Goal: Task Accomplishment & Management: Use online tool/utility

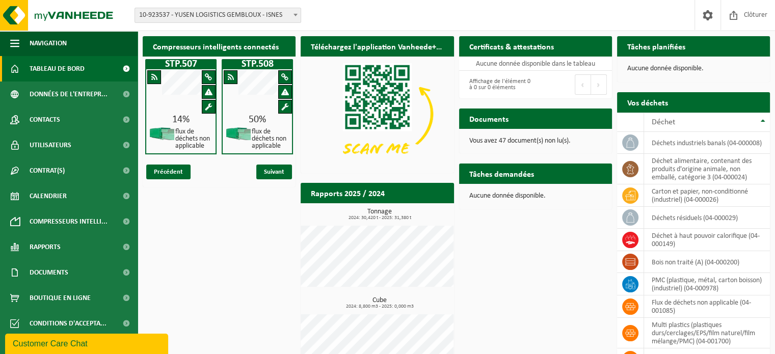
click at [758, 70] on p "Aucune donnée disponible." at bounding box center [693, 68] width 133 height 7
click at [462, 324] on div "Compresseurs intelligents connectés STP.507 14% flux de déchets non applicable …" at bounding box center [456, 217] width 633 height 372
click at [245, 240] on div "Compresseurs intelligents connectés STP.507 14% flux de déchets non applicable …" at bounding box center [456, 217] width 633 height 372
click at [269, 171] on span "Suivant" at bounding box center [274, 172] width 36 height 15
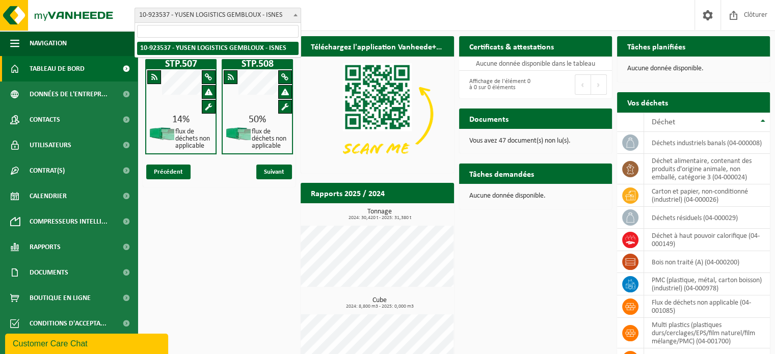
click at [295, 14] on b at bounding box center [296, 15] width 4 height 3
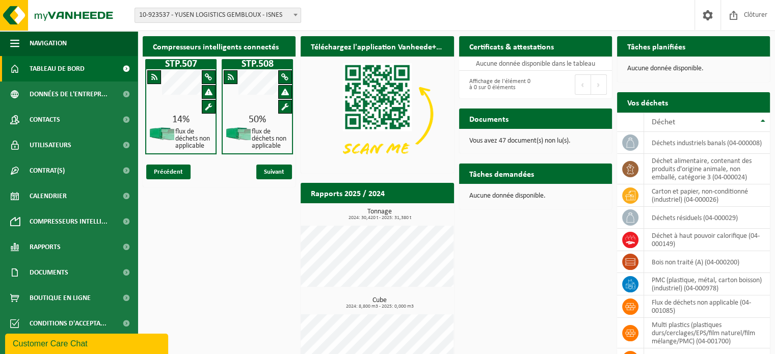
click at [295, 14] on b at bounding box center [296, 15] width 4 height 3
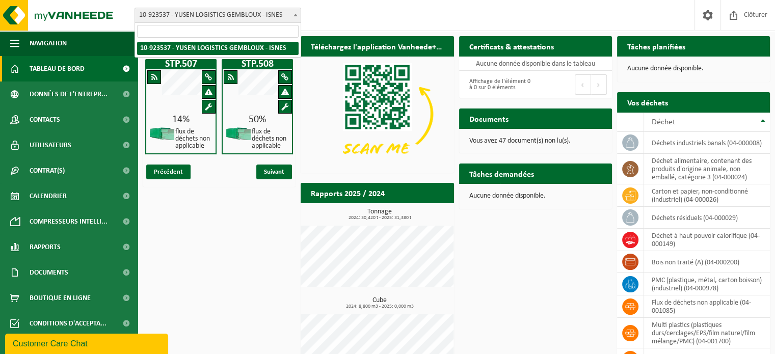
click at [295, 14] on b at bounding box center [296, 15] width 4 height 3
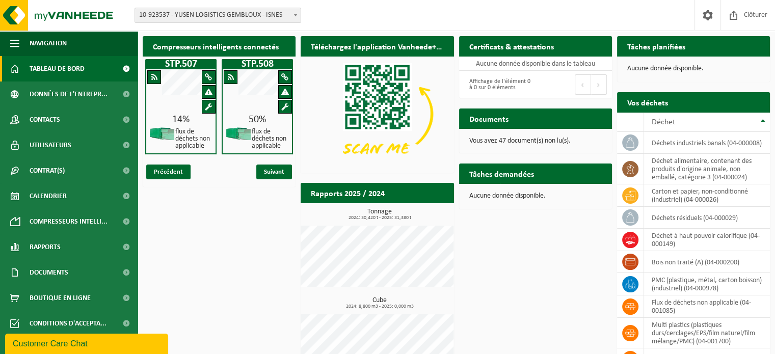
click at [295, 14] on b at bounding box center [296, 15] width 4 height 3
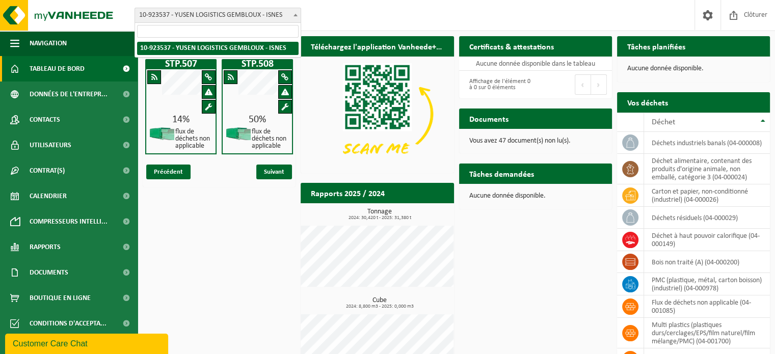
click at [295, 14] on b at bounding box center [296, 15] width 4 height 3
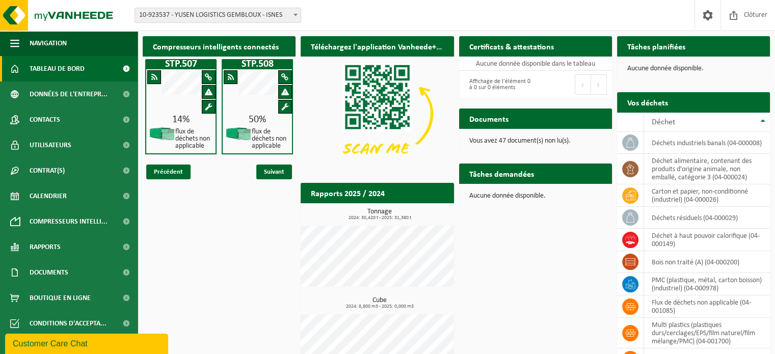
click at [295, 14] on b at bounding box center [296, 15] width 4 height 3
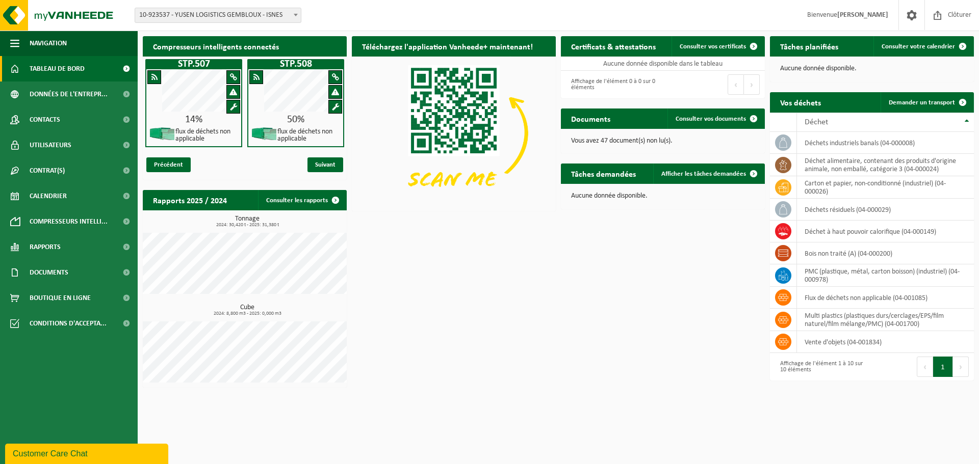
click at [775, 14] on strong "[PERSON_NAME]" at bounding box center [862, 15] width 51 height 8
click at [633, 267] on div "Compresseurs intelligents connectés STP.507 14% flux de déchets non applicable …" at bounding box center [558, 212] width 836 height 362
click at [13, 40] on span "button" at bounding box center [14, 43] width 9 height 25
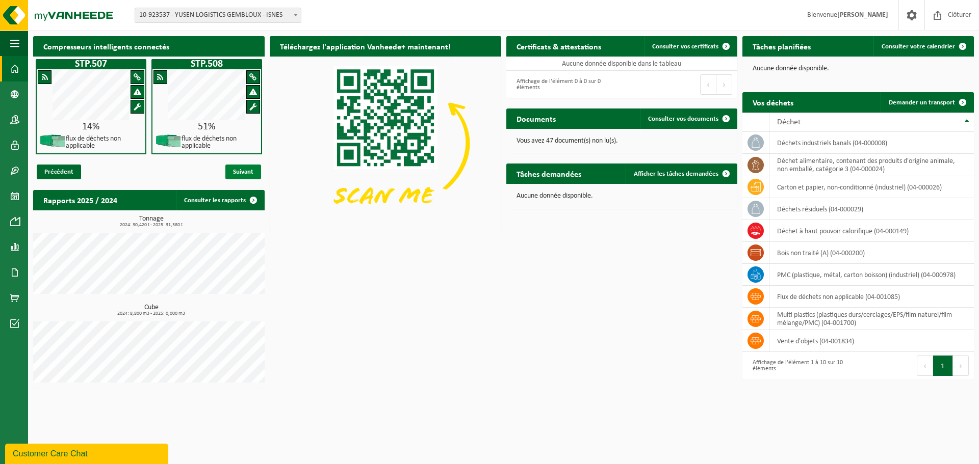
click at [237, 174] on span "Suivant" at bounding box center [243, 172] width 36 height 15
click at [238, 172] on span "Suivant" at bounding box center [243, 172] width 36 height 15
click at [60, 169] on span "Précédent" at bounding box center [59, 172] width 44 height 15
click at [244, 165] on span "Suivant" at bounding box center [243, 172] width 36 height 15
click at [921, 42] on link "Consulter votre calendrier" at bounding box center [922, 46] width 99 height 20
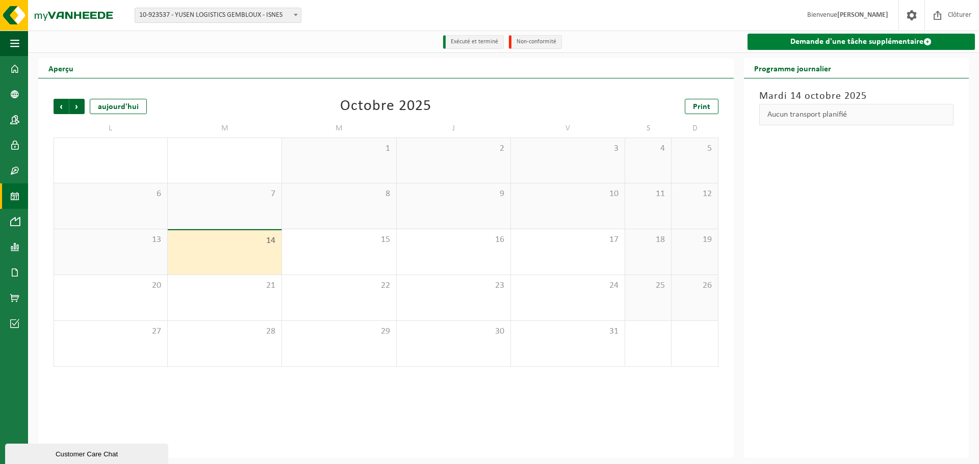
click at [831, 44] on link "Demande d'une tâche supplémentaire" at bounding box center [860, 42] width 227 height 16
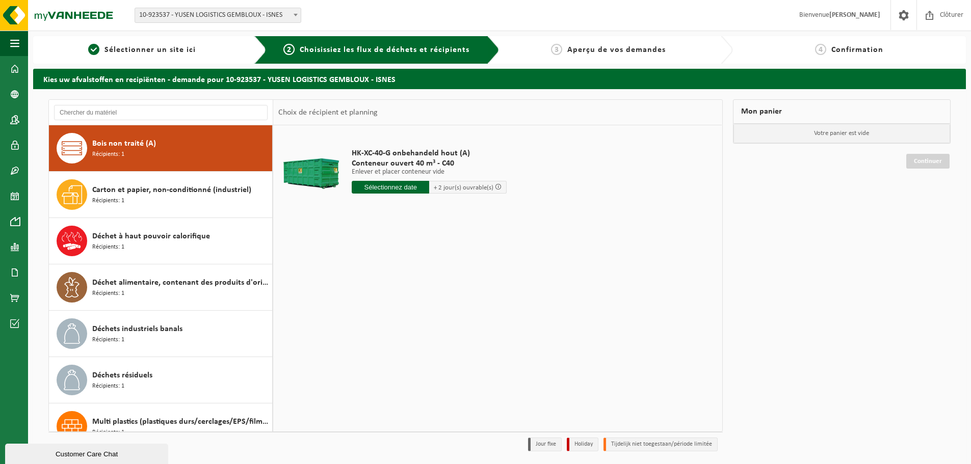
click at [380, 187] on input "text" at bounding box center [390, 187] width 77 height 13
click at [512, 243] on div "HK-XC-40-G onbehandeld hout (A) Conteneur ouvert 40 m³ - C40 Enlever et placer …" at bounding box center [497, 278] width 449 height 306
click at [195, 152] on div "Bois non traité (A) Récipients: 1" at bounding box center [180, 148] width 177 height 31
